Goal: Obtain resource: Download file/media

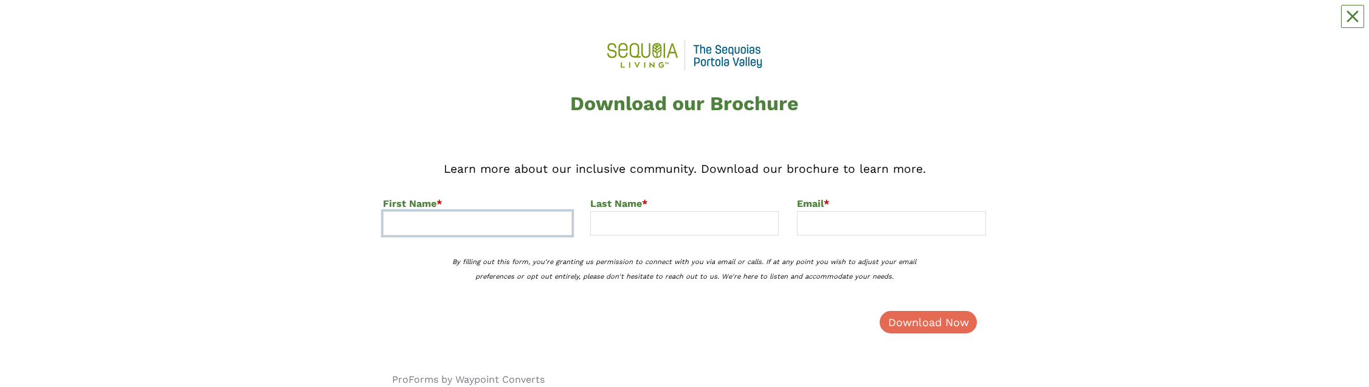
click at [547, 24] on input at bounding box center [477, 223] width 189 height 24
type input "Zen"
type input "Lorete"
type input "zlorete@sequoialiving.org"
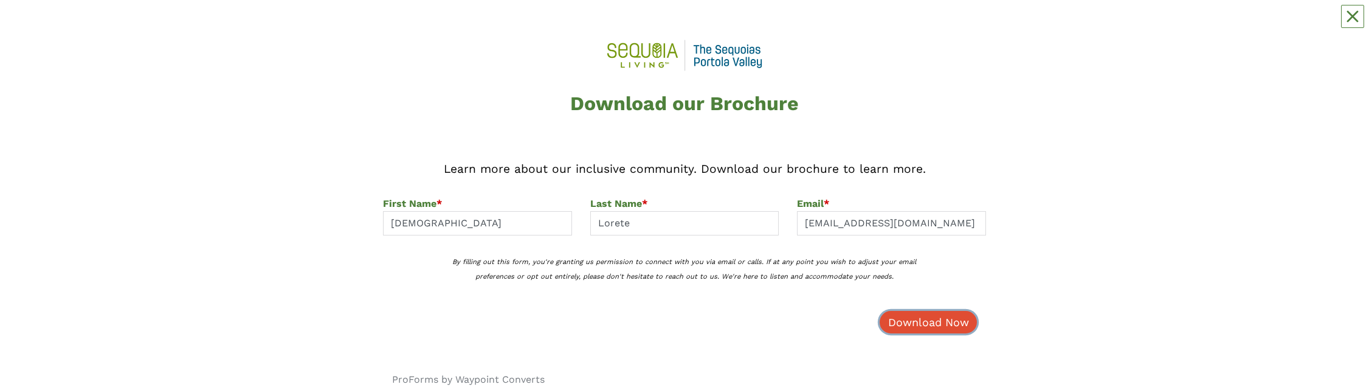
click at [918, 24] on button "Download Now" at bounding box center [928, 322] width 97 height 22
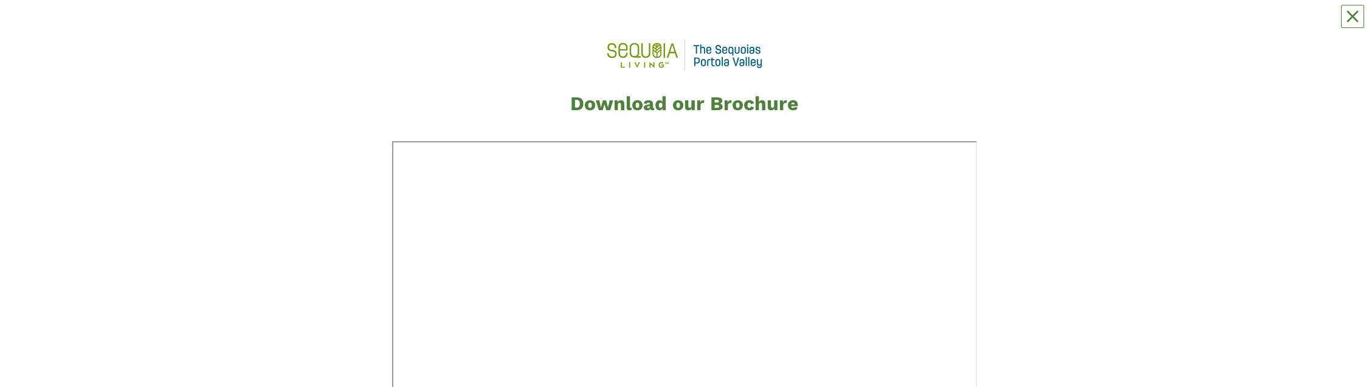
click at [523, 7] on div "Download our Brochure ProForms by Waypoint Converts" at bounding box center [684, 376] width 1351 height 753
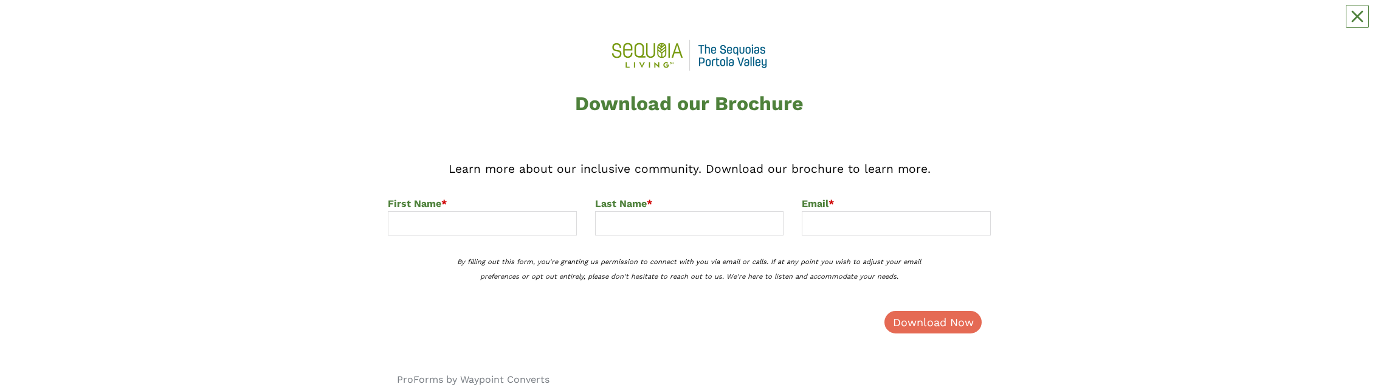
scroll to position [39, 0]
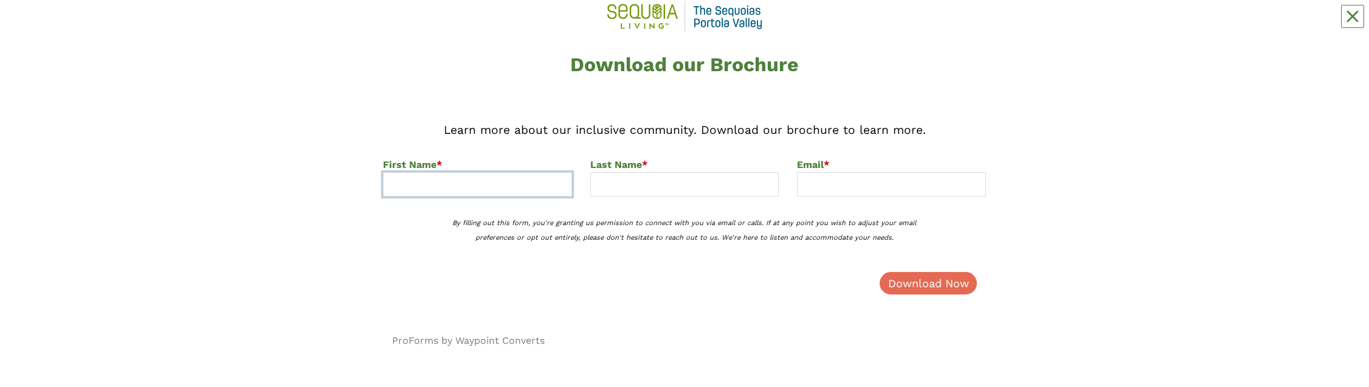
click at [473, 24] on input at bounding box center [477, 184] width 189 height 24
type input "S"
type input "[PERSON_NAME]"
type input "Lorete"
type input "[EMAIL_ADDRESS][DOMAIN_NAME]"
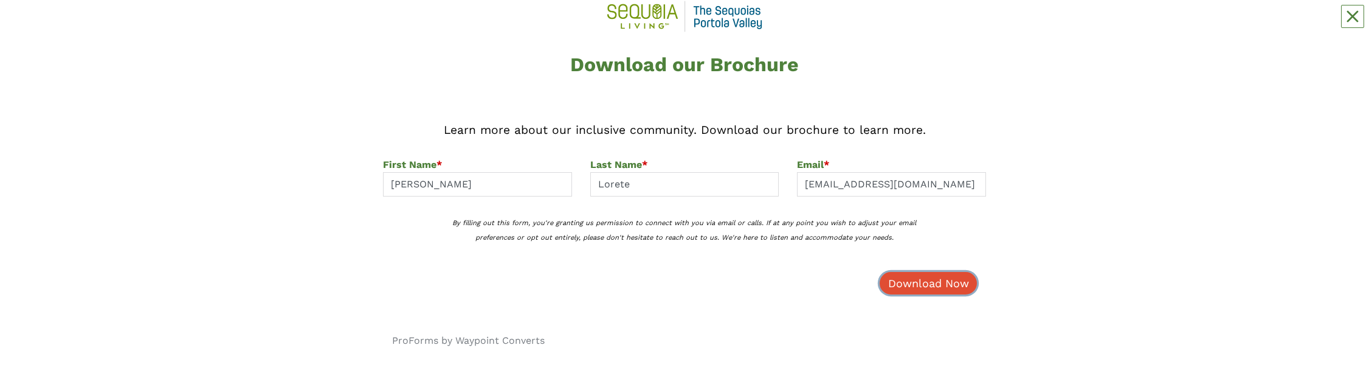
click at [915, 24] on button "Download Now" at bounding box center [928, 283] width 97 height 22
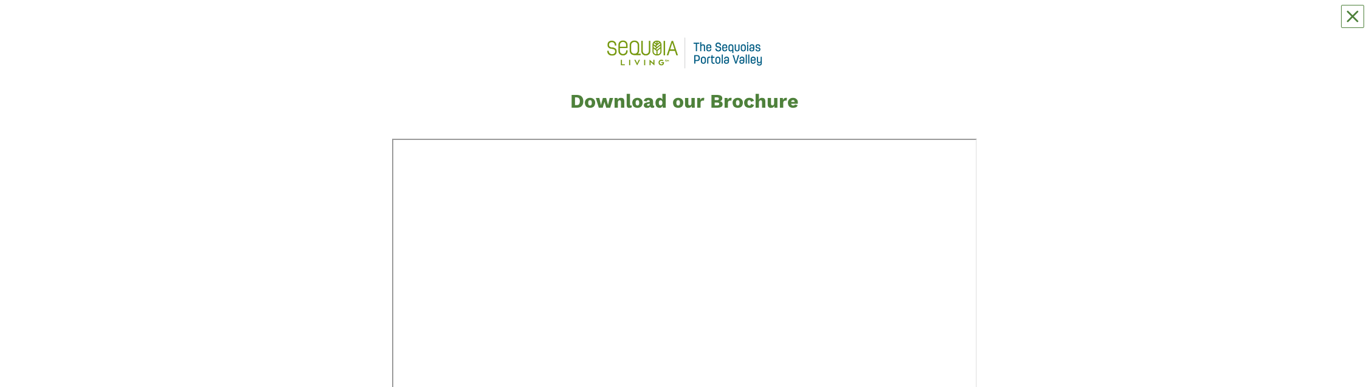
scroll to position [1, 0]
